Goal: Task Accomplishment & Management: Manage account settings

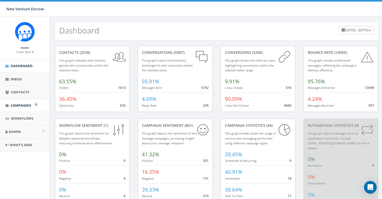
click at [21, 105] on span "Campaigns" at bounding box center [21, 105] width 20 height 5
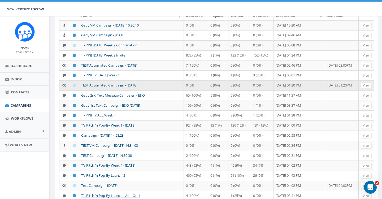
scroll to position [57, 0]
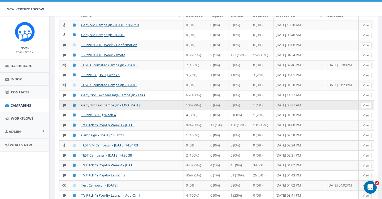
click at [121, 107] on link "Gaby 1st Text Campaign - E&O [DATE]" at bounding box center [110, 105] width 59 height 5
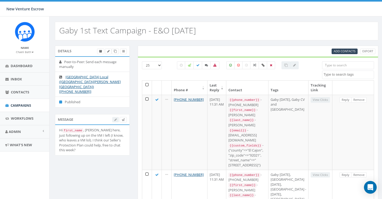
select select
click at [199, 66] on icon at bounding box center [197, 65] width 3 height 3
checkbox input "true"
click at [146, 84] on th at bounding box center [147, 88] width 10 height 14
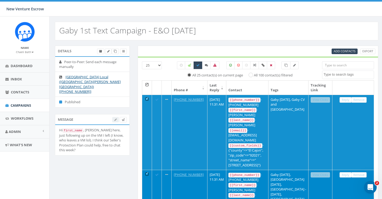
click at [253, 74] on input "All 100 contact(s) filtered" at bounding box center [252, 74] width 3 height 3
radio input "true"
click at [286, 64] on icon at bounding box center [285, 65] width 3 height 3
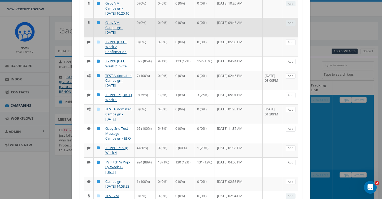
scroll to position [88, 0]
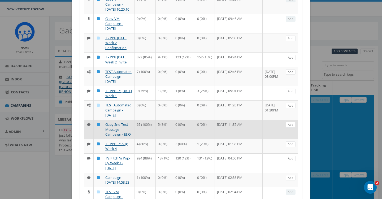
click at [114, 137] on link "Gaby 2nd Text Message Campaign - E&O" at bounding box center [117, 129] width 25 height 15
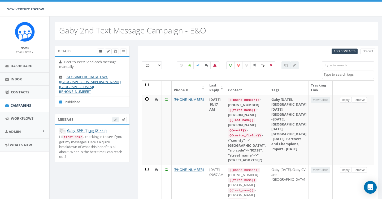
select select
click at [18, 107] on link "Campaigns" at bounding box center [24, 105] width 49 height 13
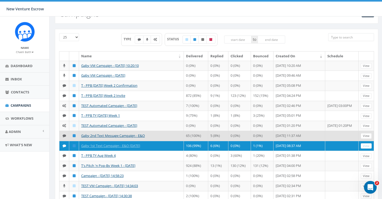
scroll to position [18, 0]
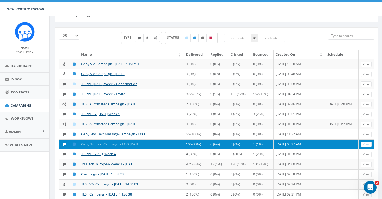
click at [125, 146] on link "Gaby 1st Text Campaign - E&O Sept 2025" at bounding box center [110, 144] width 59 height 5
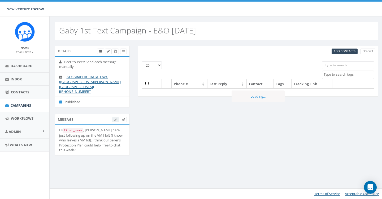
select select
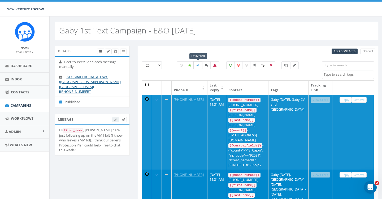
click at [197, 66] on icon at bounding box center [197, 65] width 3 height 3
checkbox input "true"
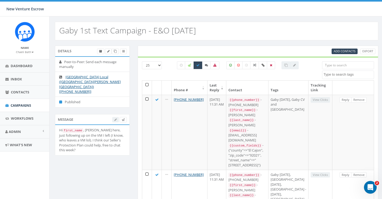
click at [145, 83] on th at bounding box center [147, 88] width 10 height 14
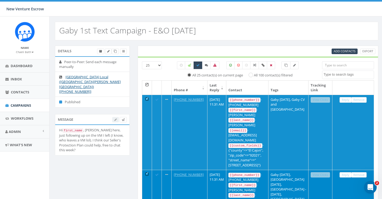
click at [251, 75] on input "All 100 contact(s) filtered" at bounding box center [252, 74] width 3 height 3
radio input "true"
click at [287, 67] on span at bounding box center [285, 65] width 3 height 5
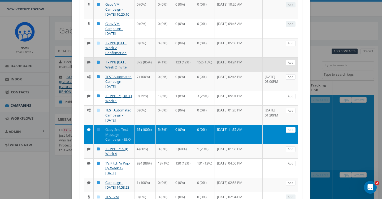
scroll to position [85, 0]
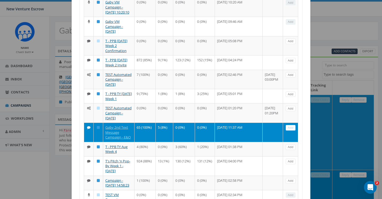
click at [289, 130] on link "Add" at bounding box center [291, 128] width 10 height 6
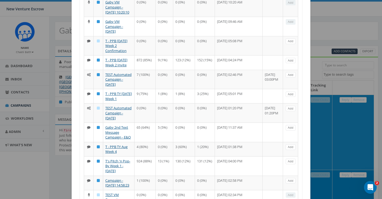
click at [328, 37] on div "Add Contacts to Campaign 25 50 100 TYPE STATUS Name Delivered Replied Clicked B…" at bounding box center [191, 99] width 382 height 199
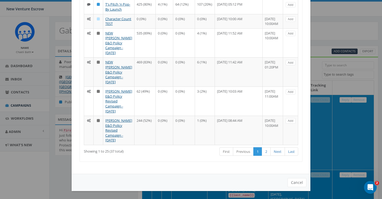
scroll to position [479, 0]
click at [297, 184] on button "Cancel" at bounding box center [296, 182] width 19 height 9
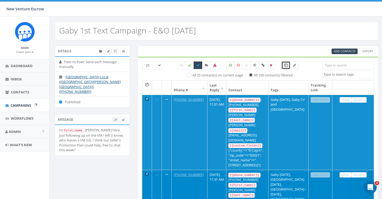
click at [20, 106] on span "Campaigns" at bounding box center [21, 105] width 20 height 5
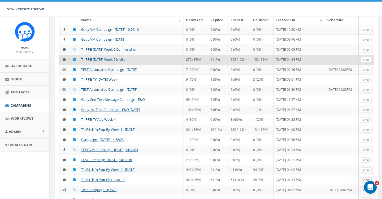
scroll to position [67, 0]
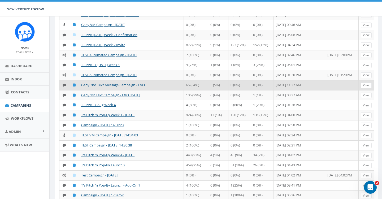
click at [121, 87] on link "Gaby 2nd Text Message Campaign - E&O" at bounding box center [113, 84] width 64 height 5
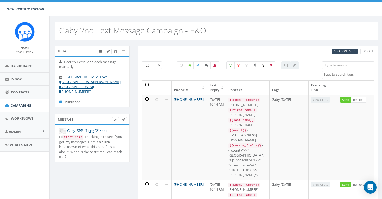
select select
click at [334, 75] on textarea "Search" at bounding box center [349, 74] width 50 height 5
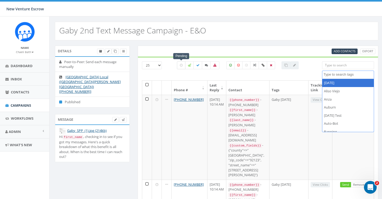
click at [183, 64] on label at bounding box center [181, 65] width 8 height 8
checkbox input "true"
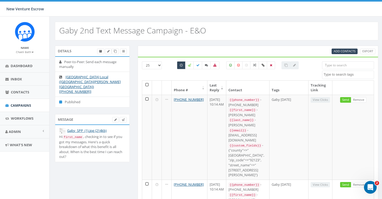
click at [148, 84] on th at bounding box center [147, 88] width 10 height 14
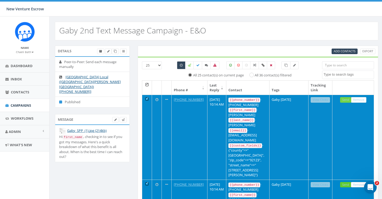
click at [345, 101] on link "Send" at bounding box center [345, 100] width 11 height 6
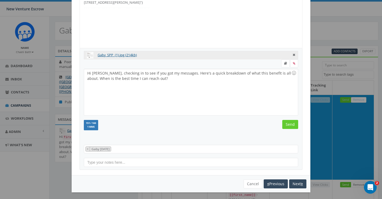
scroll to position [74, 0]
click at [289, 128] on input "Send" at bounding box center [290, 124] width 16 height 9
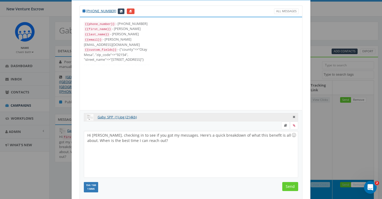
scroll to position [0, 0]
click at [290, 187] on input "Send" at bounding box center [290, 186] width 16 height 9
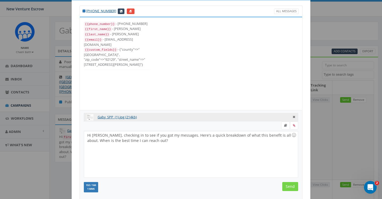
click at [289, 186] on input "Send" at bounding box center [290, 186] width 16 height 9
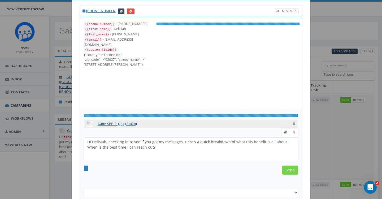
select select "Gaby sept 9 2025"
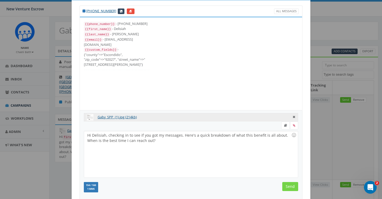
click at [289, 184] on input "Send" at bounding box center [290, 186] width 16 height 9
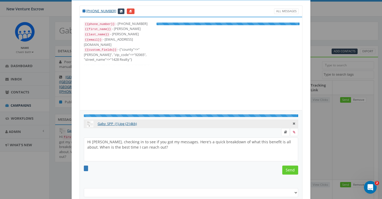
select select "Gaby [DATE]"
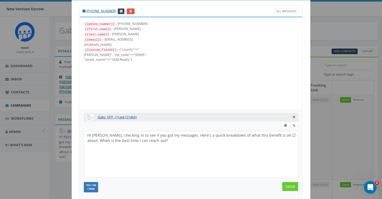
click at [289, 184] on input "Send" at bounding box center [290, 186] width 16 height 9
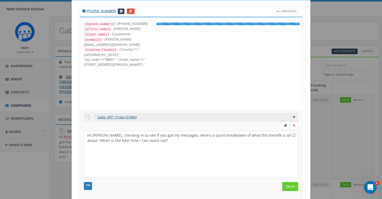
click at [290, 179] on form "Hi Eric, checking in to see if you got my messages. Here's a quick breakdown of…" at bounding box center [191, 160] width 214 height 79
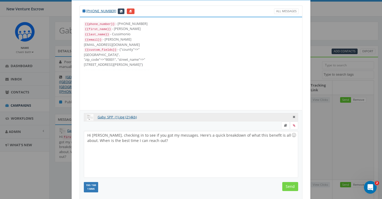
click at [290, 185] on input "Send" at bounding box center [290, 186] width 16 height 9
click at [288, 185] on input "Send" at bounding box center [290, 186] width 16 height 9
click at [289, 183] on input "Send" at bounding box center [290, 186] width 16 height 9
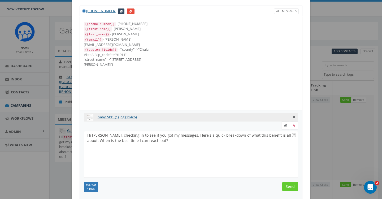
click at [289, 183] on input "Send" at bounding box center [290, 186] width 16 height 9
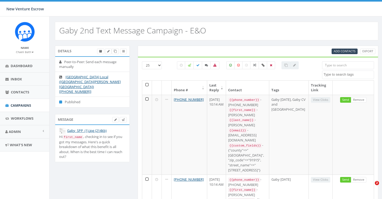
select select
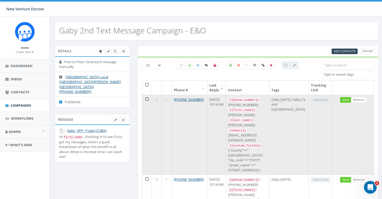
click at [341, 100] on td "Send Remove" at bounding box center [353, 135] width 41 height 80
click at [343, 99] on link "Send" at bounding box center [345, 100] width 11 height 6
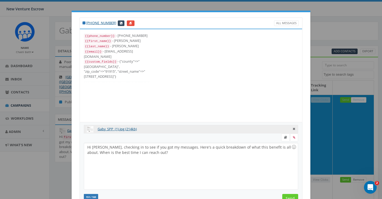
scroll to position [11, 0]
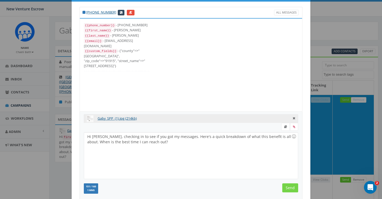
click at [292, 188] on input "Send" at bounding box center [290, 187] width 16 height 9
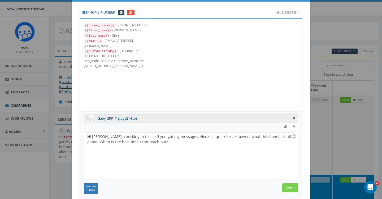
click at [289, 186] on input "Send" at bounding box center [290, 187] width 16 height 9
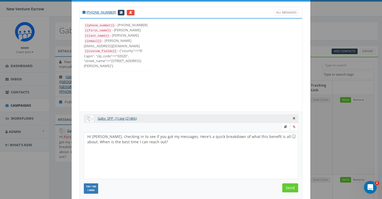
scroll to position [122, 0]
click at [289, 186] on input "Send" at bounding box center [290, 187] width 16 height 9
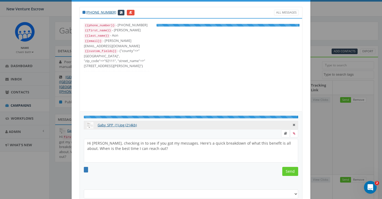
select select "Gaby [DATE]"
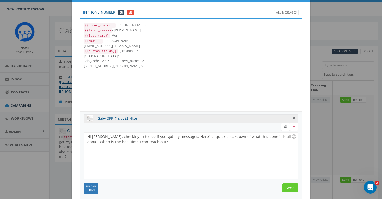
scroll to position [127, 0]
click at [289, 186] on input "Send" at bounding box center [290, 187] width 16 height 9
click at [289, 184] on input "Send" at bounding box center [290, 187] width 16 height 9
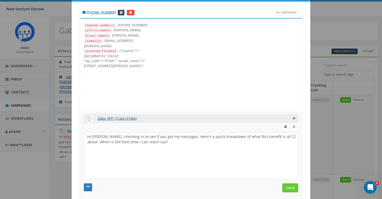
scroll to position [42, 0]
click at [289, 185] on input "Send" at bounding box center [290, 187] width 16 height 9
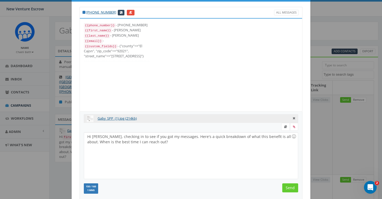
click at [289, 185] on input "Send" at bounding box center [290, 187] width 16 height 9
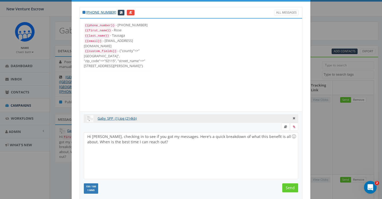
scroll to position [74, 0]
click at [289, 185] on input "Send" at bounding box center [290, 187] width 16 height 9
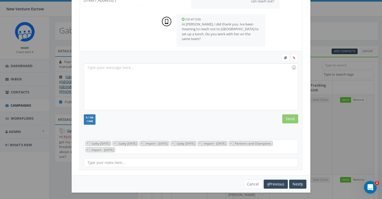
scroll to position [71, 0]
click at [254, 181] on button "Cancel" at bounding box center [252, 184] width 19 height 9
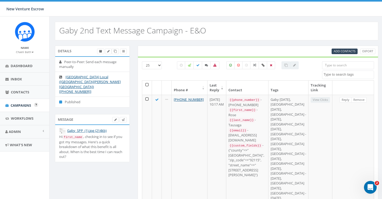
click at [22, 107] on span "Campaigns" at bounding box center [21, 105] width 20 height 5
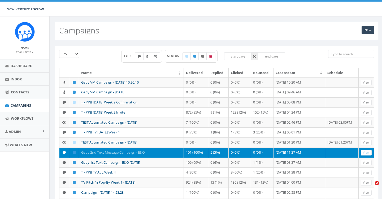
click at [20, 91] on span "Contacts" at bounding box center [20, 92] width 18 height 5
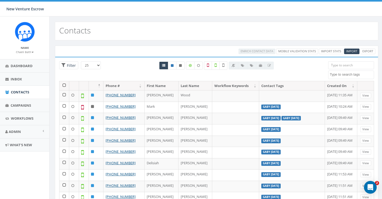
select select
click at [19, 91] on span "Contacts" at bounding box center [20, 92] width 18 height 5
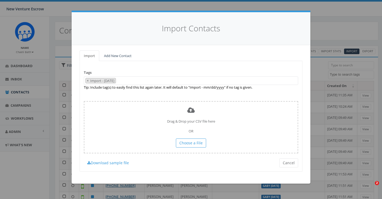
select select
click at [87, 80] on span "×" at bounding box center [88, 80] width 2 height 5
select select
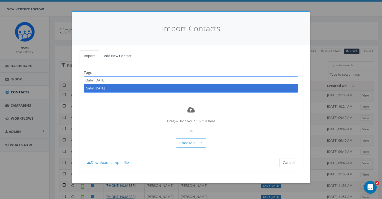
type textarea "Gaby [DATE]"
select select "Gaby [DATE]"
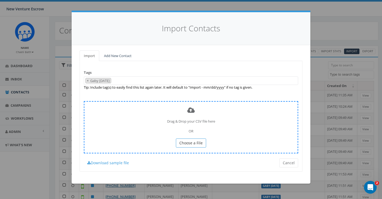
click at [189, 142] on span "Choose a File" at bounding box center [190, 142] width 23 height 5
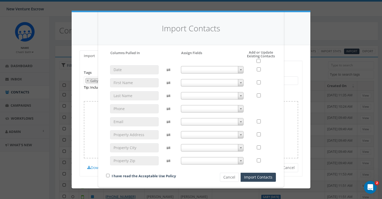
click at [186, 80] on span at bounding box center [212, 82] width 63 height 7
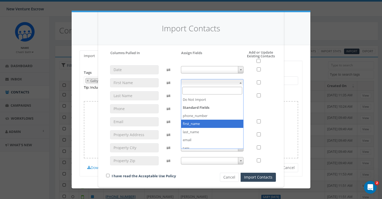
select select "first_name"
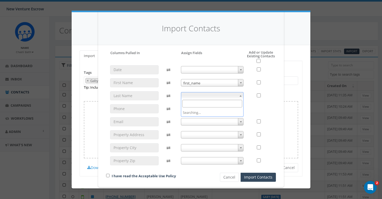
click at [193, 95] on span at bounding box center [212, 95] width 63 height 7
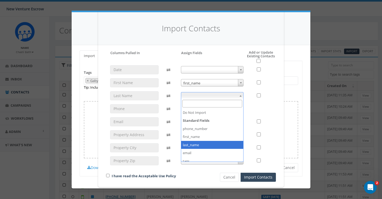
select select "last_name"
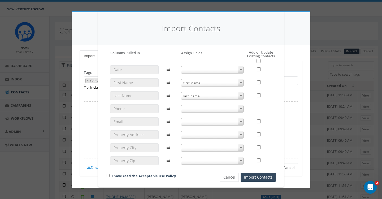
click at [192, 111] on span at bounding box center [212, 108] width 63 height 7
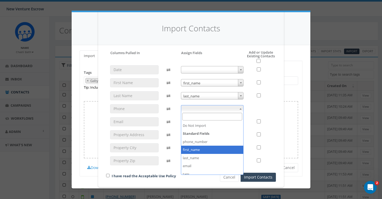
scroll to position [8, 0]
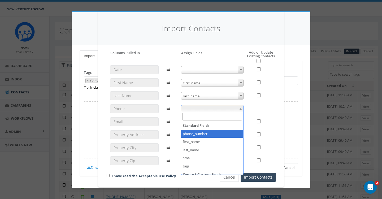
select select "phone_number"
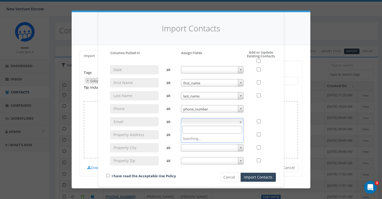
click at [194, 121] on span at bounding box center [212, 121] width 63 height 7
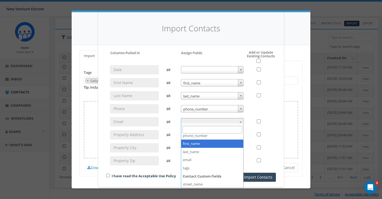
scroll to position [20, 0]
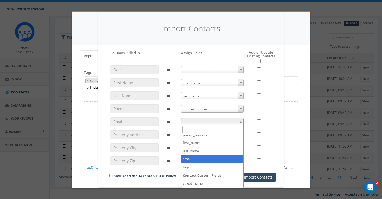
select select "email"
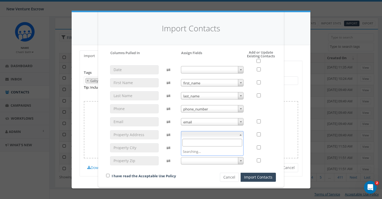
click at [195, 133] on span at bounding box center [212, 134] width 63 height 7
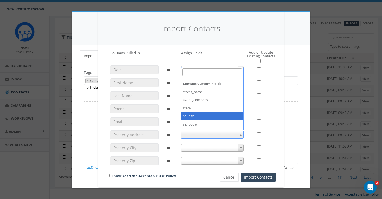
scroll to position [54, 0]
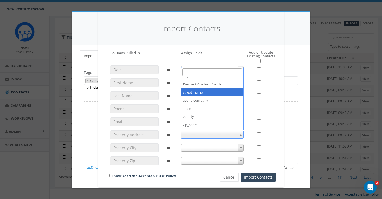
select select "street_name"
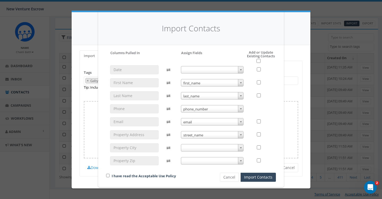
click at [195, 147] on span at bounding box center [212, 147] width 63 height 7
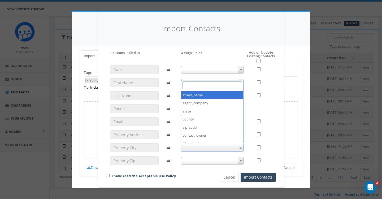
scroll to position [66, 0]
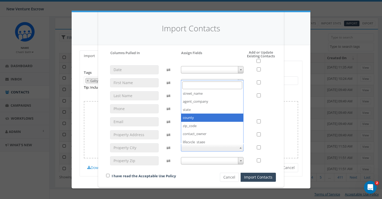
select select "county"
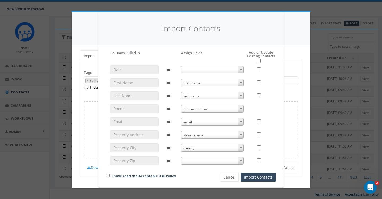
click at [188, 160] on span at bounding box center [212, 160] width 63 height 7
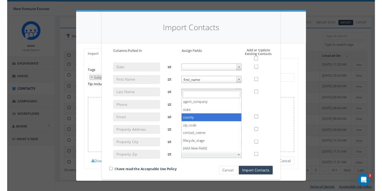
scroll to position [74, 0]
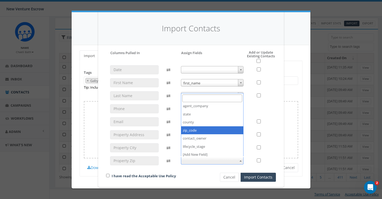
select select "zip_code"
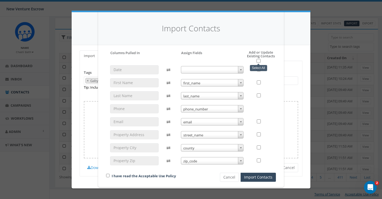
click at [259, 59] on input "checkbox" at bounding box center [258, 61] width 4 height 4
checkbox input "true"
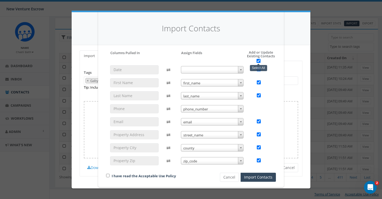
checkbox input "true"
click at [112, 175] on link "I have read the Acceptable Use Policy" at bounding box center [144, 175] width 64 height 5
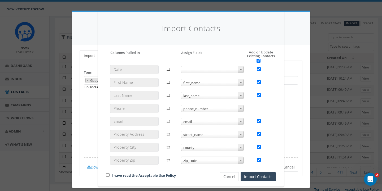
click at [109, 175] on div "I have read the Acceptable Use Policy" at bounding box center [154, 176] width 104 height 7
click at [108, 174] on input "checkbox" at bounding box center [107, 175] width 3 height 3
checkbox input "true"
click at [263, 175] on button "Import Contacts" at bounding box center [258, 177] width 35 height 9
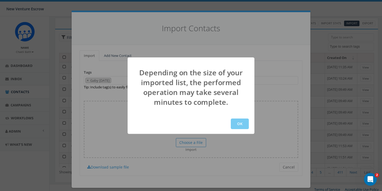
click at [240, 121] on button "OK" at bounding box center [240, 124] width 18 height 11
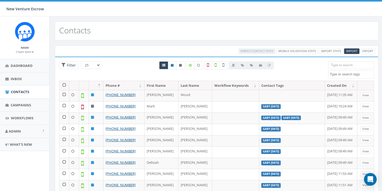
select select
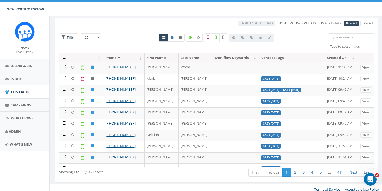
click at [312, 23] on link "Mobile Validation Stats" at bounding box center [297, 24] width 42 height 6
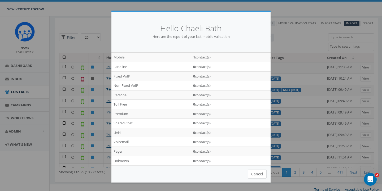
click at [256, 173] on button "Cancel" at bounding box center [257, 174] width 19 height 9
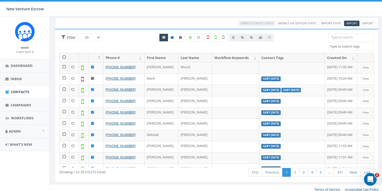
click at [336, 48] on textarea "Search" at bounding box center [352, 46] width 44 height 5
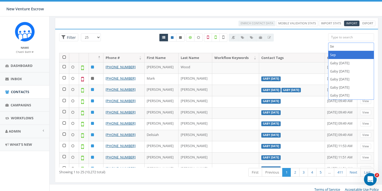
type textarea "S"
type textarea "Gaby sept 11 202"
select select "Gaby sept 11 202"
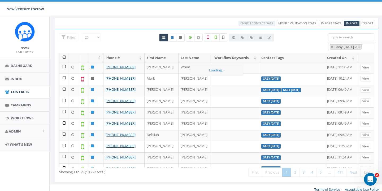
scroll to position [1671, 0]
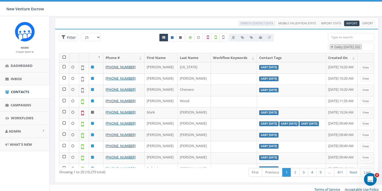
click at [332, 47] on span "×" at bounding box center [332, 47] width 2 height 5
select select
type textarea "Gaby sept 11 2025"
select select "Gaby sept 11 2025"
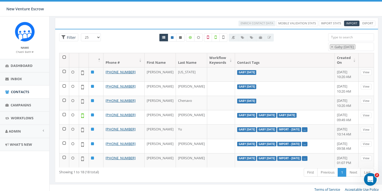
click at [65, 57] on th at bounding box center [64, 60] width 10 height 14
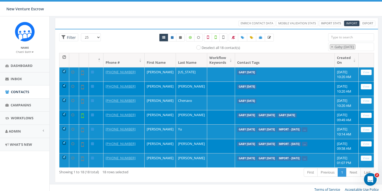
click at [329, 23] on link "Import Stats" at bounding box center [331, 24] width 24 height 6
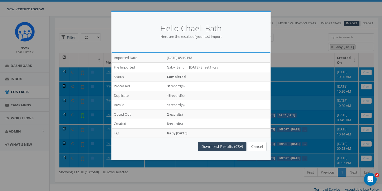
click at [260, 145] on button "Cancel" at bounding box center [257, 146] width 19 height 9
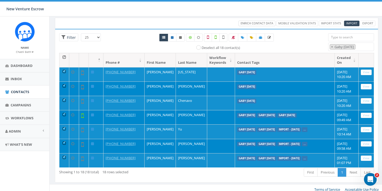
click at [272, 23] on span "Enrich Contact Data" at bounding box center [257, 23] width 33 height 4
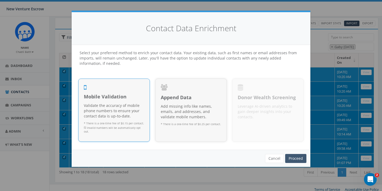
click at [298, 158] on link "Proceed" at bounding box center [295, 158] width 21 height 9
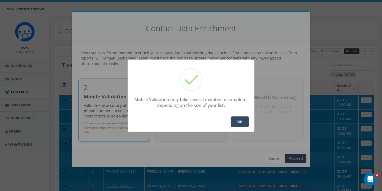
click at [242, 120] on button "OK" at bounding box center [240, 122] width 18 height 11
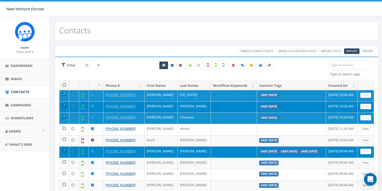
select select
click at [338, 74] on textarea "Search" at bounding box center [352, 74] width 44 height 5
click at [215, 77] on div "All 4 contact(s) on current page All 10275 contact(s) filtered" at bounding box center [216, 75] width 130 height 6
click at [16, 105] on span "Campaigns" at bounding box center [21, 105] width 20 height 5
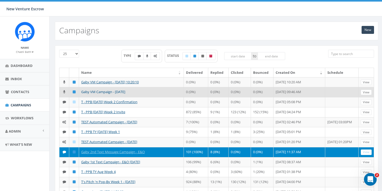
click at [125, 94] on link "Gaby VM Campaign - [DATE]" at bounding box center [103, 92] width 44 height 5
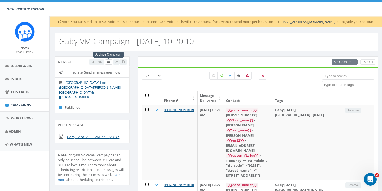
click at [109, 63] on icon at bounding box center [108, 62] width 3 height 3
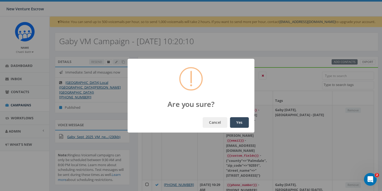
click at [237, 120] on button "Yes" at bounding box center [239, 122] width 19 height 11
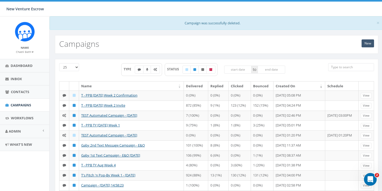
click at [369, 45] on link "New" at bounding box center [367, 44] width 12 height 8
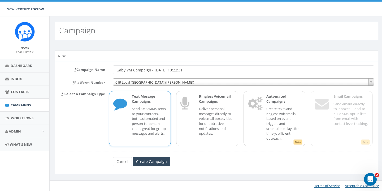
drag, startPoint x: 194, startPoint y: 69, endPoint x: 178, endPoint y: 69, distance: 15.6
click at [178, 69] on input "Gaby VM Campaign - [DATE] 10:22:31" at bounding box center [243, 70] width 261 height 9
type input "Gaby VM Campaign - [DATE]"
click at [172, 83] on span "619 Local [GEOGRAPHIC_DATA] ([PERSON_NAME])" at bounding box center [243, 82] width 260 height 7
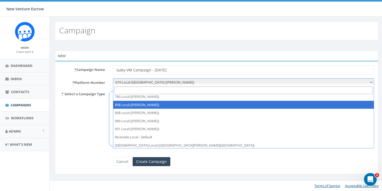
scroll to position [11, 0]
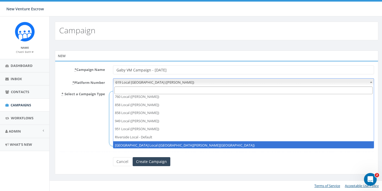
select select "6964756"
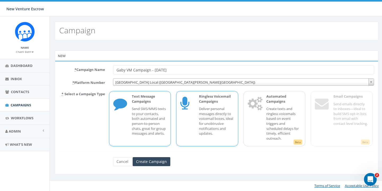
click at [219, 113] on p "Deliver personal messages directly to voicemail boxes, ideal for unobtrusive no…" at bounding box center [216, 121] width 35 height 29
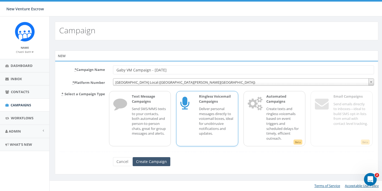
click at [157, 159] on input "Create Campaign" at bounding box center [152, 162] width 38 height 9
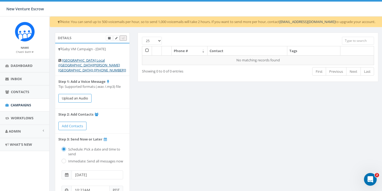
click at [78, 94] on button "Upload an Audio" at bounding box center [74, 98] width 33 height 9
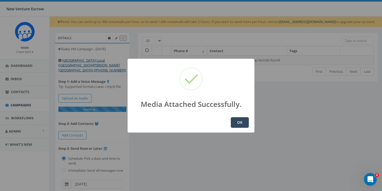
click at [243, 124] on button "OK" at bounding box center [240, 122] width 18 height 11
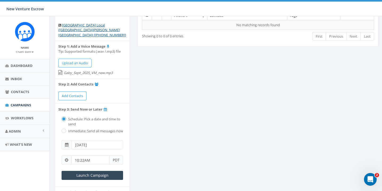
scroll to position [36, 0]
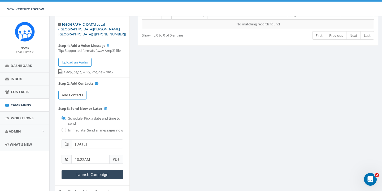
click at [77, 93] on span "Add Contacts" at bounding box center [72, 95] width 21 height 5
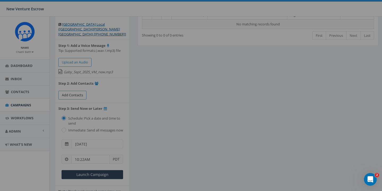
select select
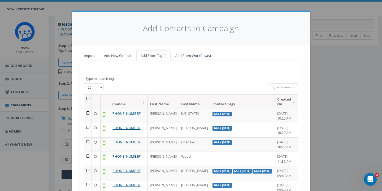
click at [124, 77] on textarea "Search" at bounding box center [135, 79] width 101 height 5
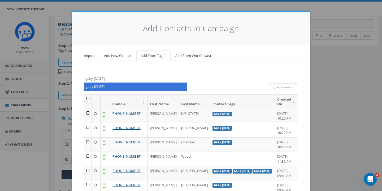
type textarea "gaby sept 2025"
select select "gaby sept 2025"
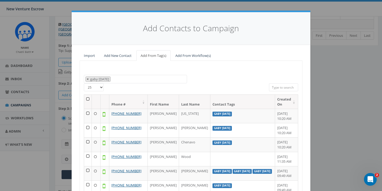
click at [89, 79] on button "×" at bounding box center [88, 79] width 4 height 5
select select
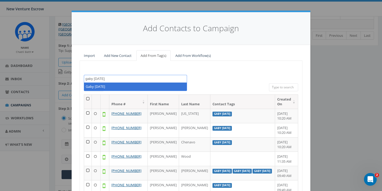
type textarea "gaby sept 11 2025"
select select "Gaby [DATE]"
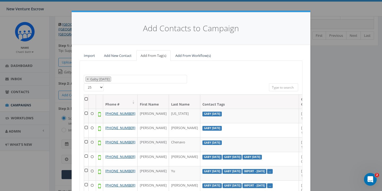
click at [86, 97] on th at bounding box center [86, 102] width 5 height 14
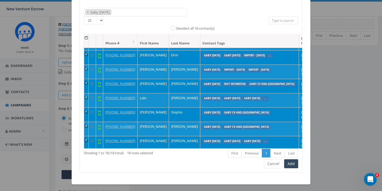
scroll to position [67, 0]
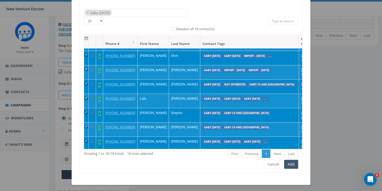
click at [293, 164] on button "Add" at bounding box center [291, 164] width 14 height 9
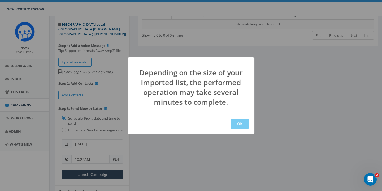
click at [244, 125] on button "OK" at bounding box center [240, 124] width 18 height 11
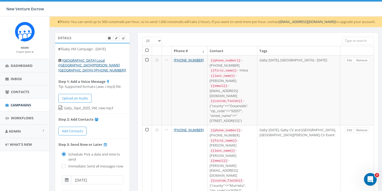
click at [67, 164] on label "Immediate: Send all messages now" at bounding box center [95, 166] width 56 height 5
click at [64, 165] on input "radio" at bounding box center [63, 166] width 3 height 3
radio input "true"
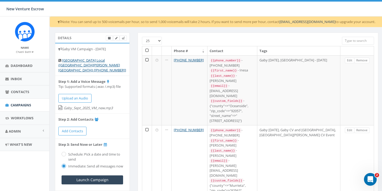
click at [149, 50] on th at bounding box center [147, 50] width 10 height 9
click at [148, 50] on th at bounding box center [147, 50] width 10 height 9
click at [147, 50] on th at bounding box center [147, 50] width 10 height 9
click at [146, 50] on th at bounding box center [147, 50] width 10 height 9
click at [147, 50] on th at bounding box center [147, 50] width 10 height 9
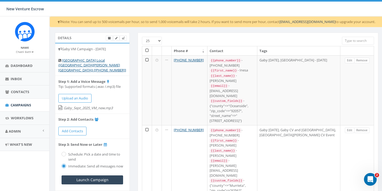
click at [147, 50] on th at bounding box center [147, 50] width 10 height 9
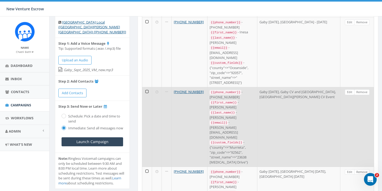
scroll to position [33, 0]
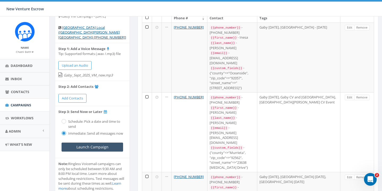
click at [94, 143] on input "Launch Campaign" at bounding box center [93, 147] width 62 height 9
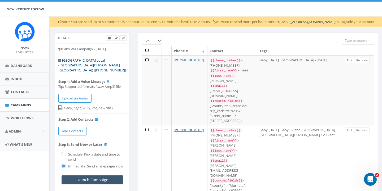
click at [106, 176] on input "Launch Campaign" at bounding box center [93, 180] width 62 height 9
click at [23, 104] on span "Campaigns" at bounding box center [21, 105] width 20 height 5
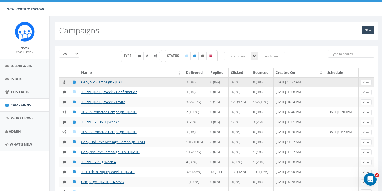
click at [111, 82] on link "Gaby VM Campaign - [DATE]" at bounding box center [103, 82] width 44 height 5
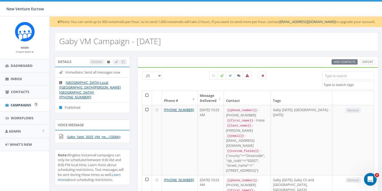
click at [23, 106] on span "Campaigns" at bounding box center [21, 105] width 20 height 5
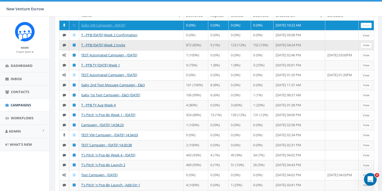
scroll to position [60, 0]
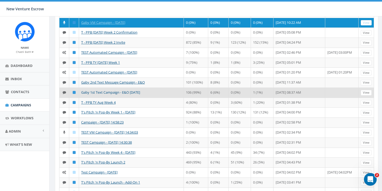
click at [105, 95] on link "Gaby 1st Text Campaign - E&O [DATE]" at bounding box center [110, 92] width 59 height 5
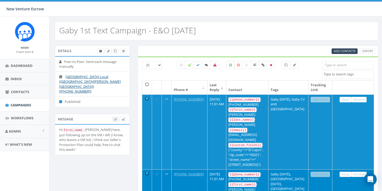
select select
click at [339, 74] on textarea "Search" at bounding box center [349, 74] width 50 height 5
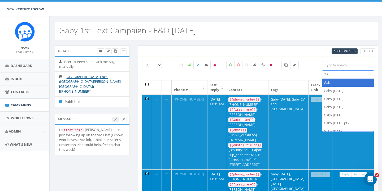
type textarea "G"
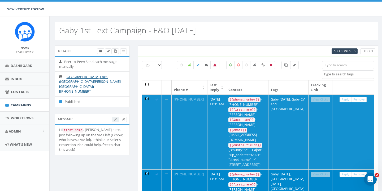
click at [301, 73] on div "All 24 contact(s) on current page All 107 contact(s) filtered" at bounding box center [237, 75] width 129 height 6
click at [343, 50] on span "Add Contacts" at bounding box center [345, 51] width 22 height 4
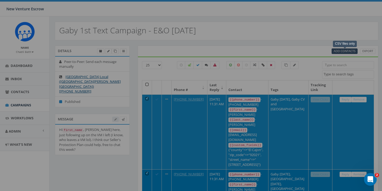
select select
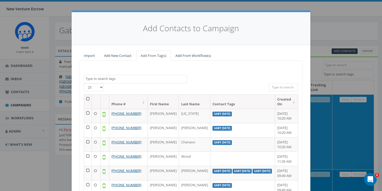
click at [139, 81] on span at bounding box center [135, 79] width 103 height 8
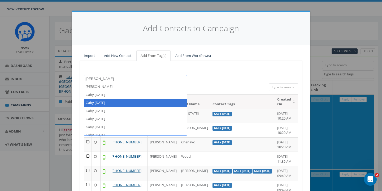
type textarea "[PERSON_NAME]"
select select "Gaby [DATE]"
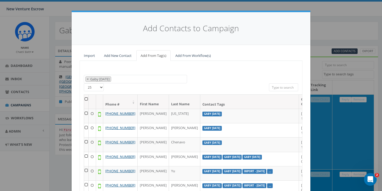
click at [87, 98] on th at bounding box center [86, 102] width 5 height 14
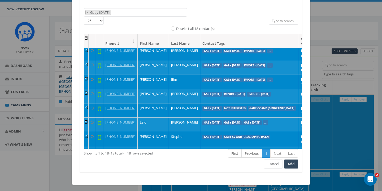
scroll to position [67, 0]
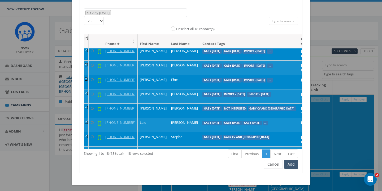
click at [294, 165] on button "Add" at bounding box center [291, 164] width 14 height 9
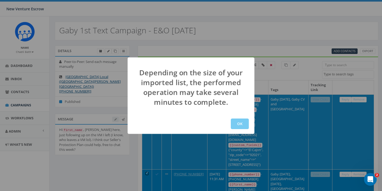
click at [238, 125] on button "OK" at bounding box center [240, 124] width 18 height 11
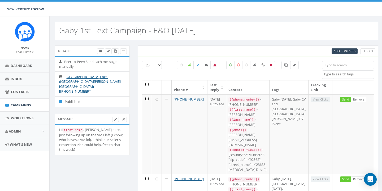
select select
click at [148, 84] on th at bounding box center [147, 88] width 10 height 14
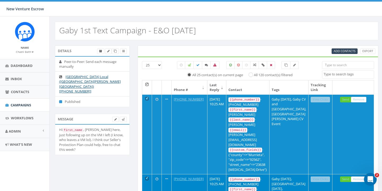
click at [147, 84] on th at bounding box center [147, 88] width 10 height 14
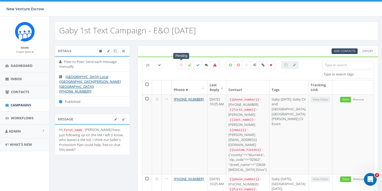
click at [181, 67] on label at bounding box center [181, 65] width 8 height 8
checkbox input "true"
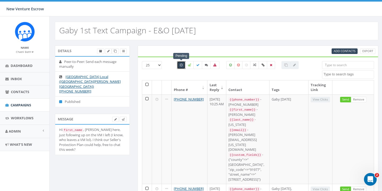
click at [148, 84] on th at bounding box center [147, 88] width 10 height 14
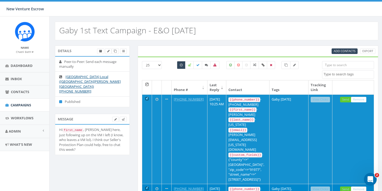
click at [28, 52] on small "Chaeli Bath" at bounding box center [25, 52] width 18 height 4
click at [23, 64] on link "Sign Out" at bounding box center [27, 66] width 42 height 7
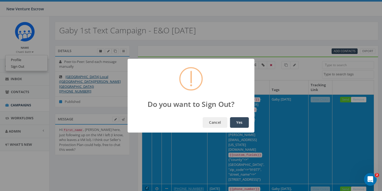
click at [236, 120] on button "Yes" at bounding box center [239, 122] width 19 height 11
